Goal: Task Accomplishment & Management: Use online tool/utility

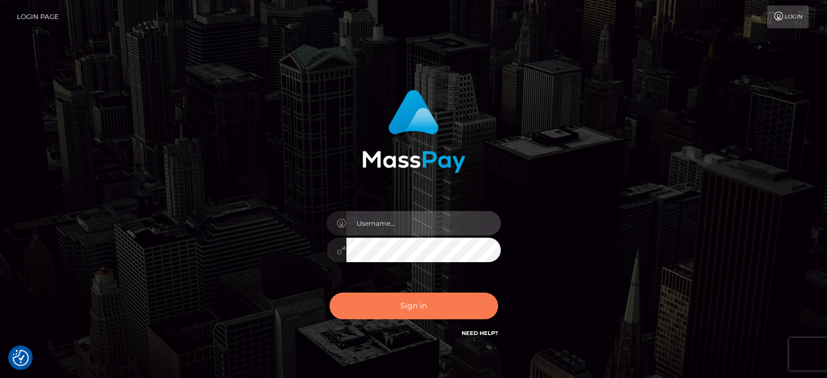
type input "[PERSON_NAME][URL]"
click at [385, 313] on button "Sign in" at bounding box center [413, 305] width 168 height 27
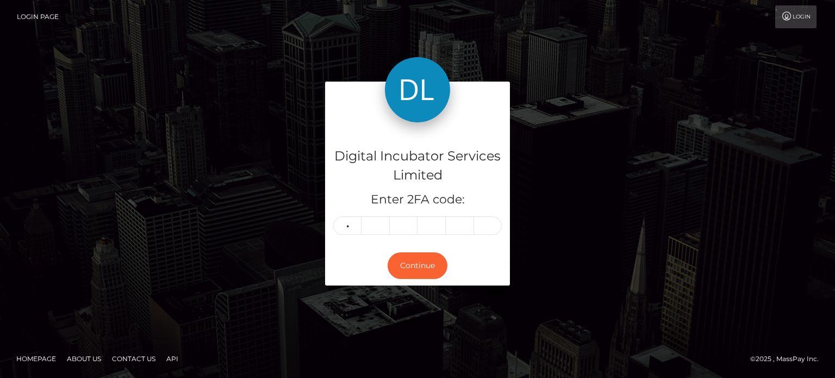
type input "6"
type input "2"
type input "1"
type input "5"
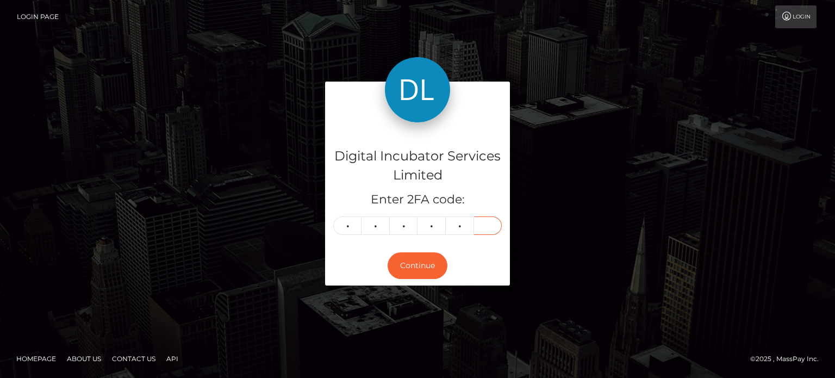
type input "0"
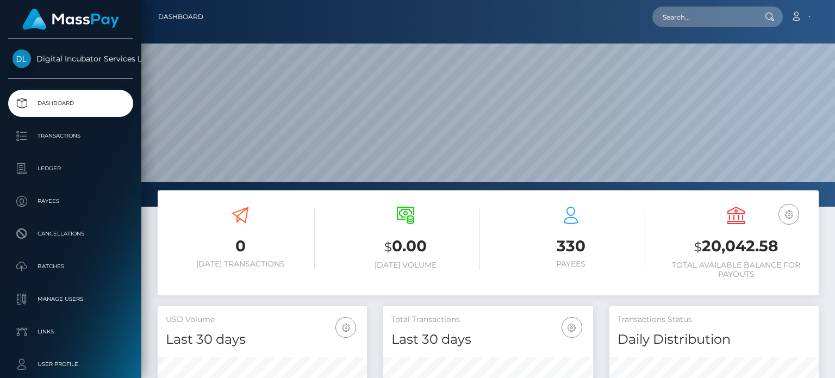
scroll to position [192, 209]
click at [713, 18] on input "text" at bounding box center [703, 17] width 102 height 21
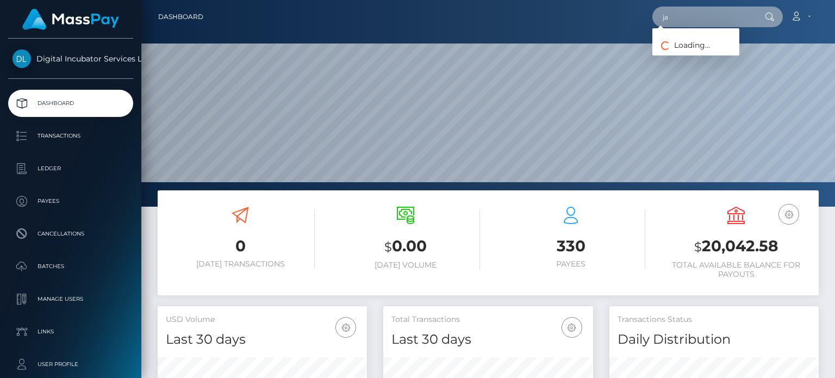
type input "j"
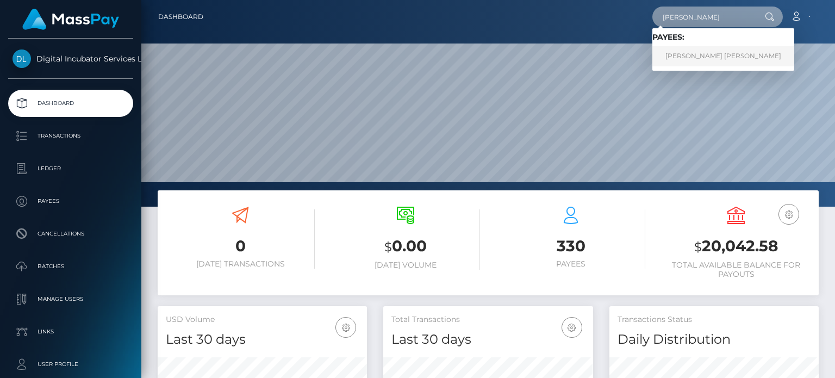
type input "Juan"
click at [728, 60] on link "Juan David Arroyave Garcia" at bounding box center [723, 56] width 142 height 20
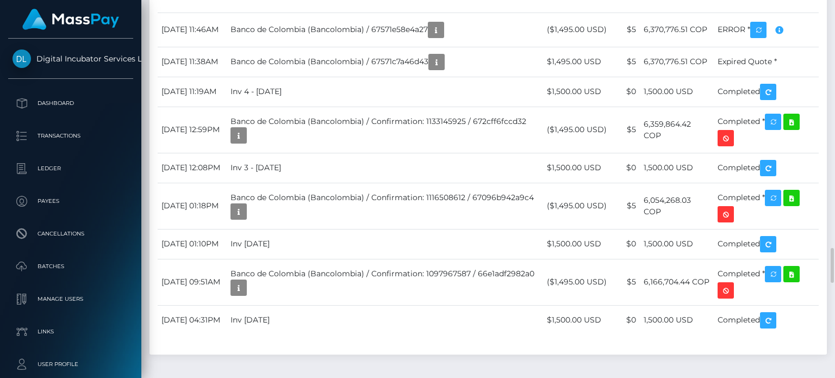
scroll to position [130, 209]
drag, startPoint x: 370, startPoint y: 224, endPoint x: 267, endPoint y: 223, distance: 102.2
copy td "inv#13 September 10/25"
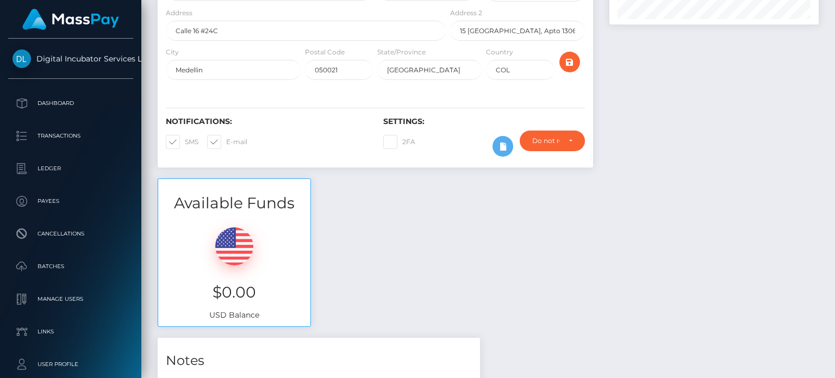
scroll to position [0, 0]
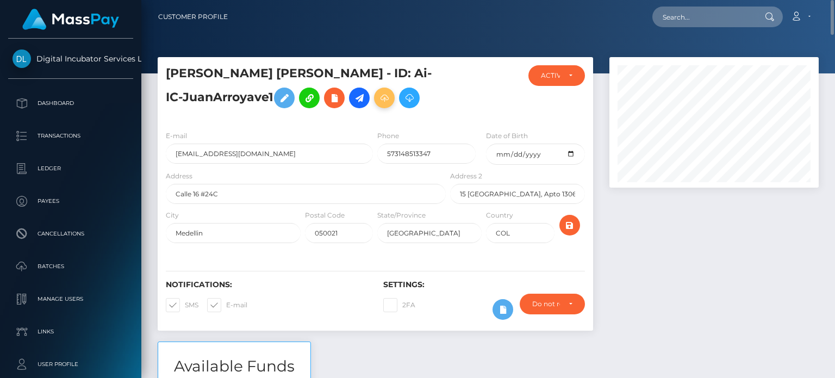
click at [378, 97] on icon at bounding box center [384, 98] width 13 height 14
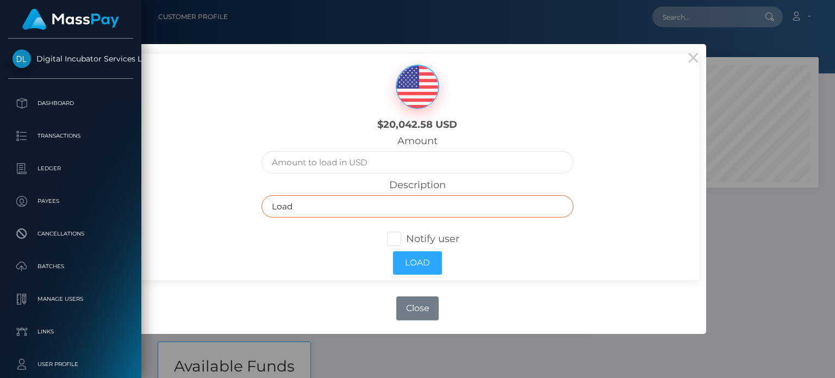
drag, startPoint x: 323, startPoint y: 214, endPoint x: 228, endPoint y: 209, distance: 95.2
click at [228, 209] on div "$20,042.58 USD Amount Description Load Notify user Load" at bounding box center [417, 167] width 563 height 226
paste input "inv#13 [DATE]"
click at [298, 208] on input "inv#13 [DATE]" at bounding box center [417, 206] width 312 height 22
type input "inv#14 [DATE]"
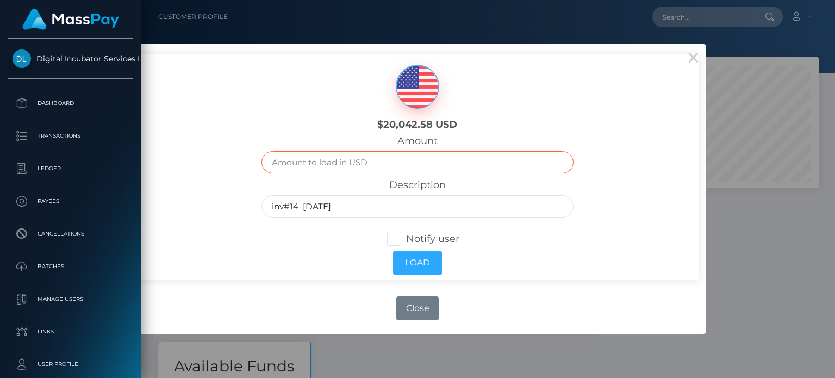
click at [322, 159] on input "text" at bounding box center [417, 162] width 312 height 22
type input "1500.00"
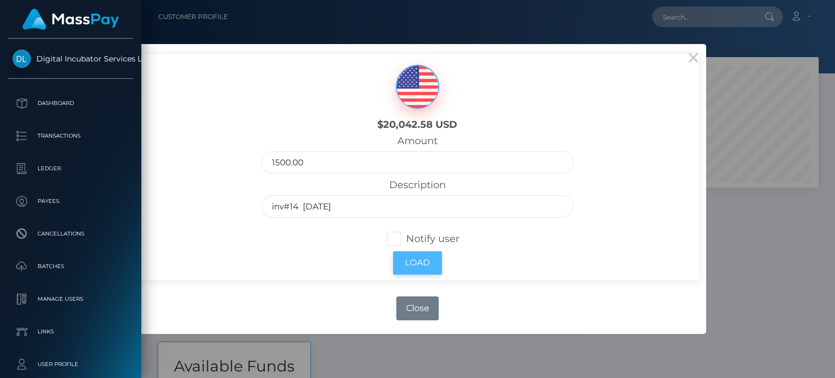
drag, startPoint x: 394, startPoint y: 241, endPoint x: 422, endPoint y: 254, distance: 31.6
click at [406, 241] on span at bounding box center [406, 239] width 0 height 12
click at [395, 241] on input "Notify user" at bounding box center [398, 237] width 7 height 7
checkbox input "true"
click at [426, 262] on button "Load" at bounding box center [417, 262] width 49 height 23
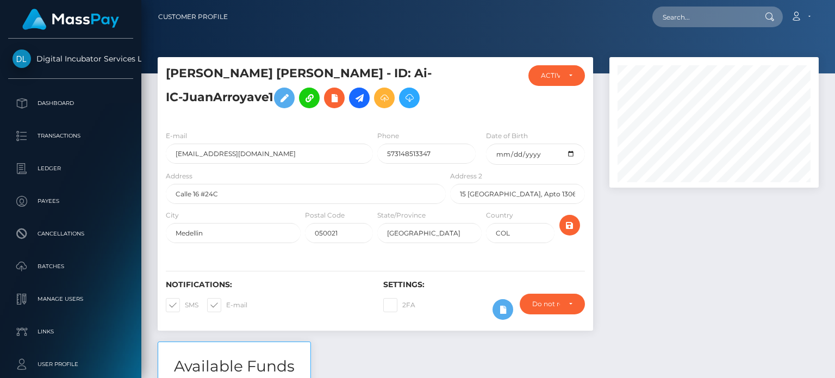
scroll to position [130, 209]
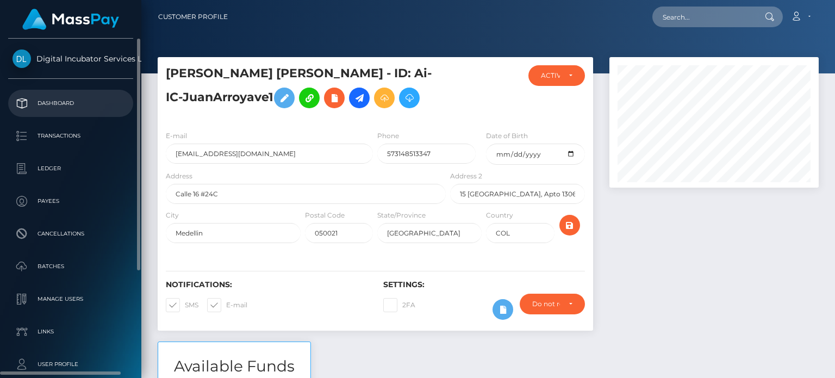
click at [63, 106] on p "Dashboard" at bounding box center [71, 103] width 116 height 16
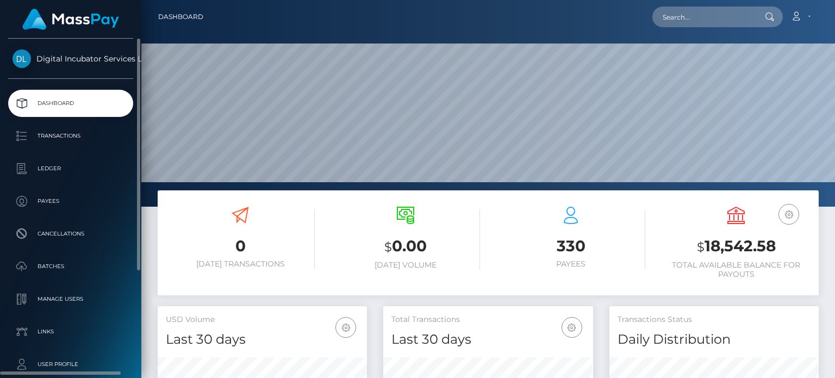
scroll to position [192, 209]
